Goal: Go to known website: Go to known website

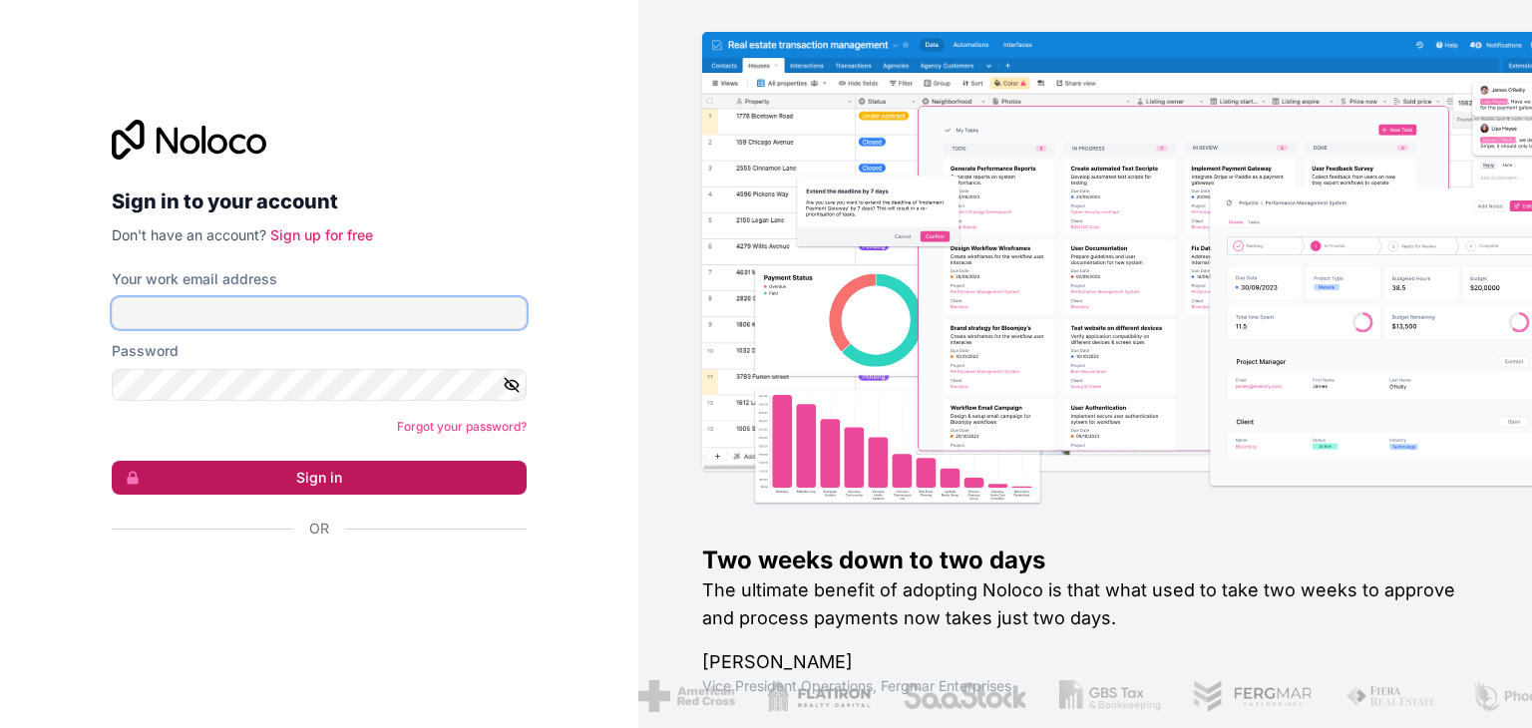
type input "[EMAIL_ADDRESS][DOMAIN_NAME]"
click at [470, 482] on button "Sign in" at bounding box center [319, 478] width 415 height 34
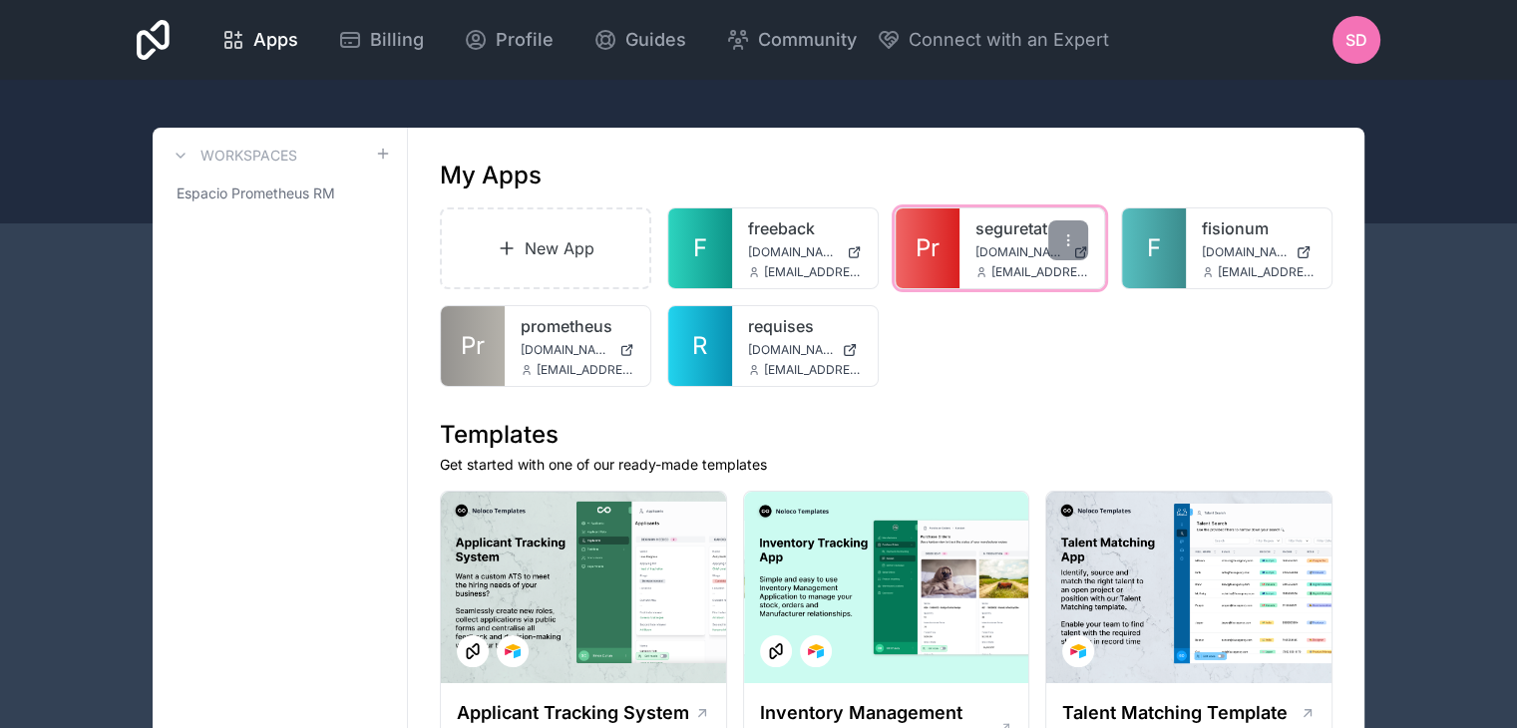
click at [1003, 242] on div "seguretat [DOMAIN_NAME] [EMAIL_ADDRESS][DOMAIN_NAME]" at bounding box center [1032, 248] width 146 height 80
click at [1065, 242] on icon at bounding box center [1068, 240] width 16 height 16
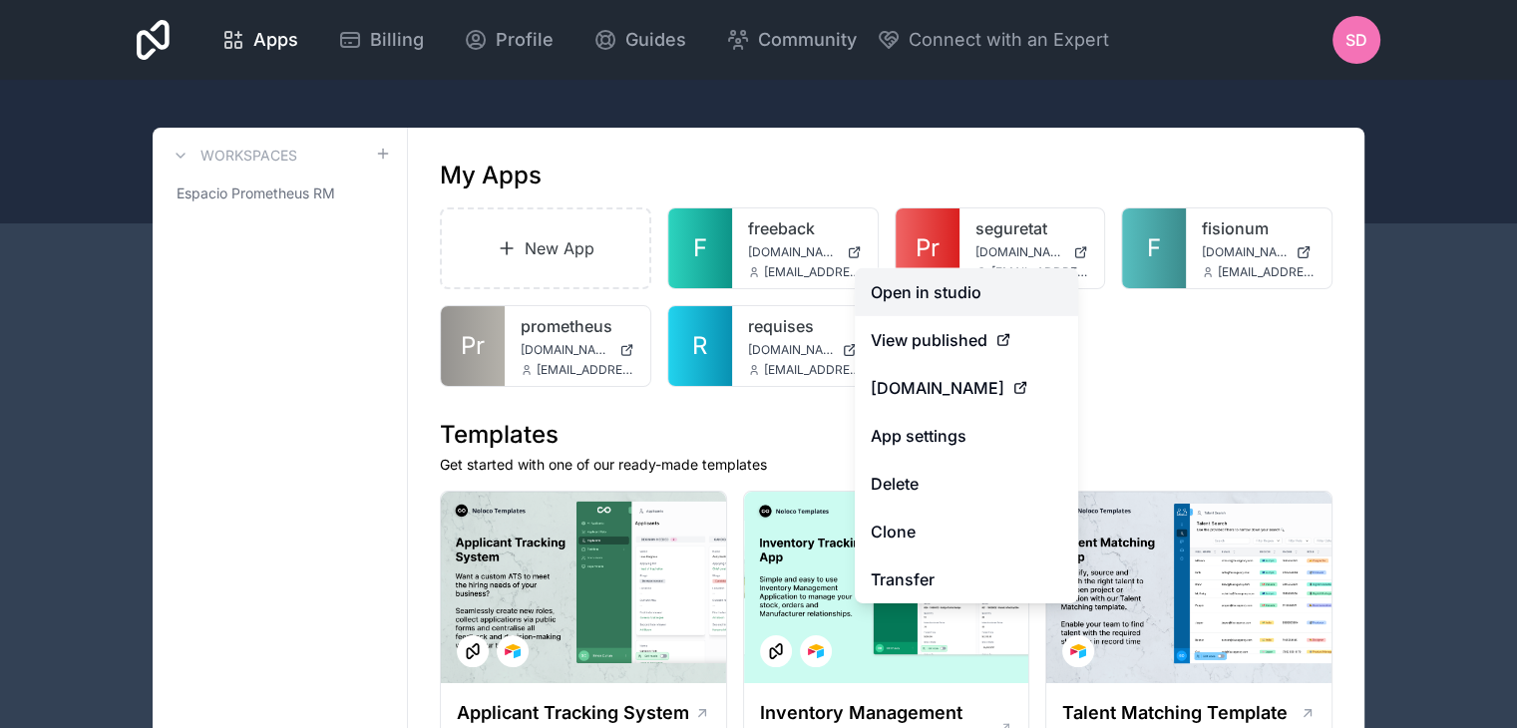
click at [1023, 295] on link "Open in studio" at bounding box center [966, 292] width 223 height 48
